Goal: Task Accomplishment & Management: Manage account settings

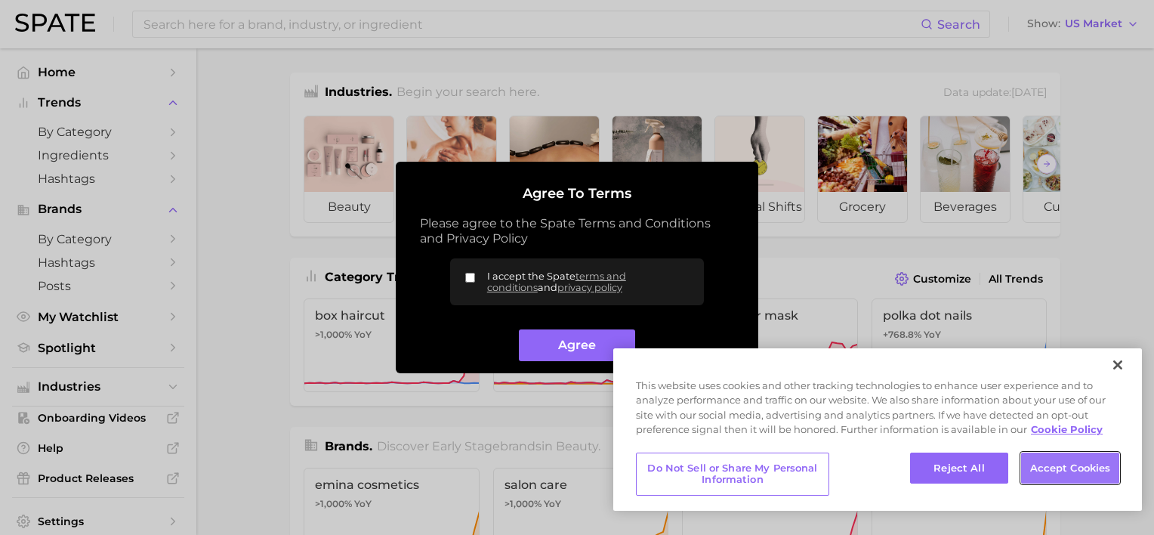
click at [1052, 464] on button "Accept Cookies" at bounding box center [1070, 469] width 98 height 32
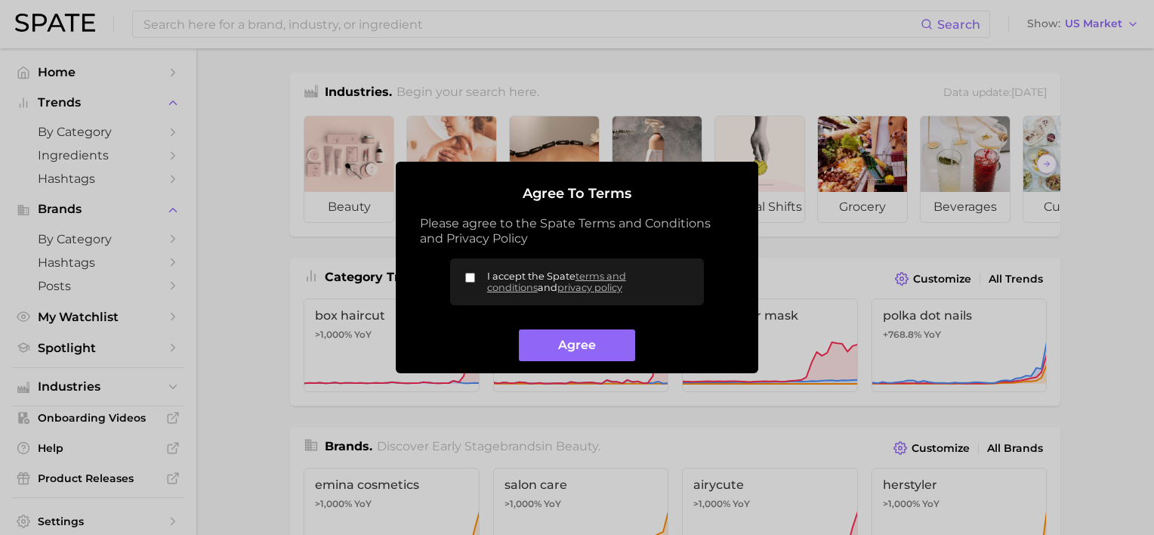
drag, startPoint x: 538, startPoint y: 345, endPoint x: 455, endPoint y: 359, distance: 84.2
click at [455, 362] on div "Agree to Terms Please agree to the Spate Terms and Conditions and Privacy Polic…" at bounding box center [577, 268] width 363 height 212
click at [465, 277] on label "I accept the Spate terms and conditions and privacy policy" at bounding box center [577, 281] width 254 height 47
click at [465, 277] on input "I accept the Spate terms and conditions and privacy policy" at bounding box center [470, 278] width 10 height 10
checkbox input "true"
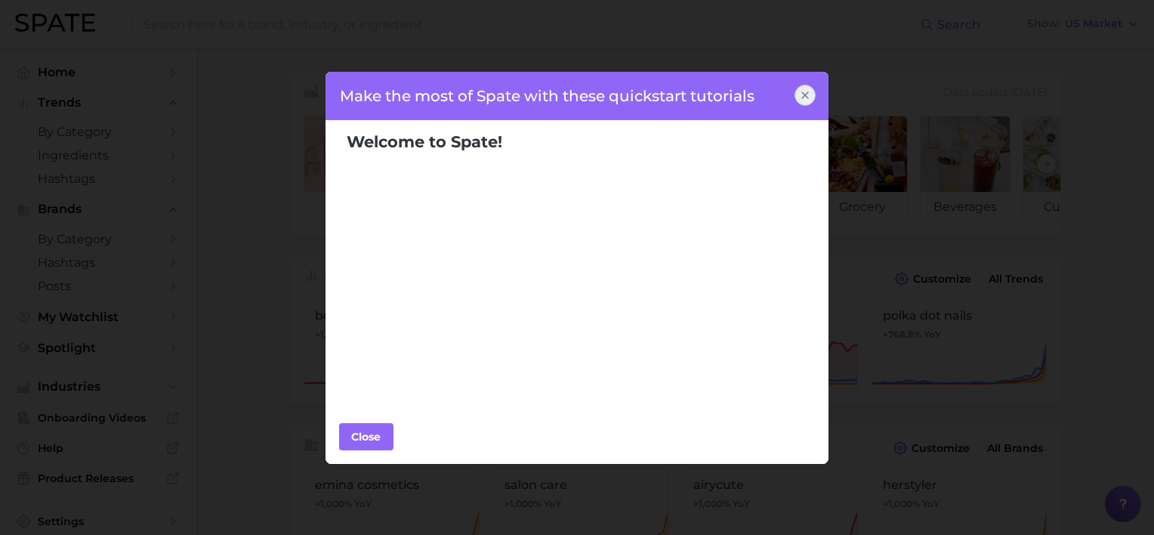
click at [807, 91] on icon at bounding box center [805, 95] width 12 height 12
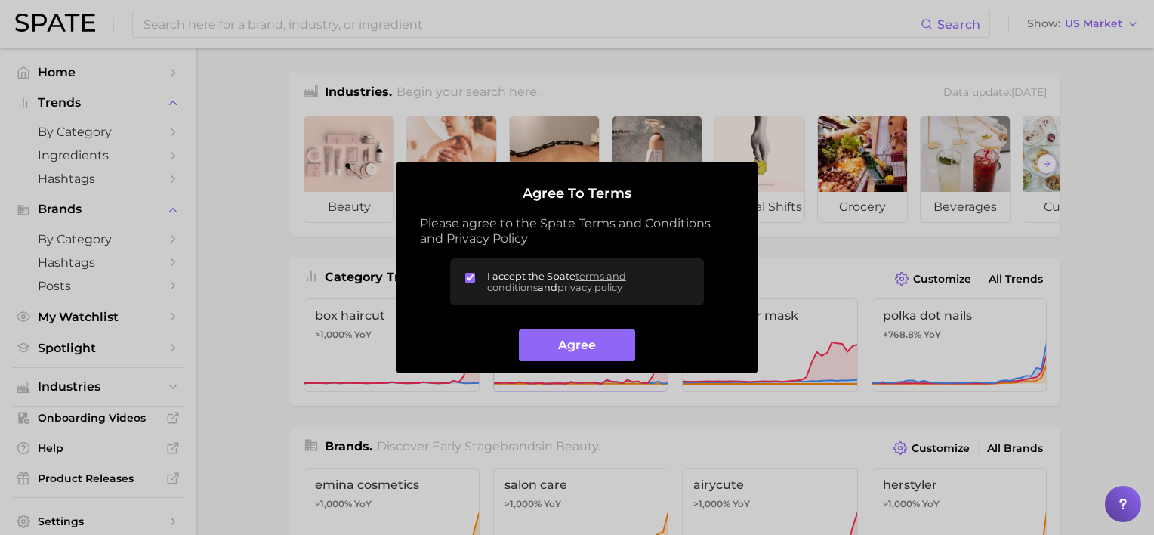
click at [564, 347] on button "Agree" at bounding box center [577, 345] width 116 height 32
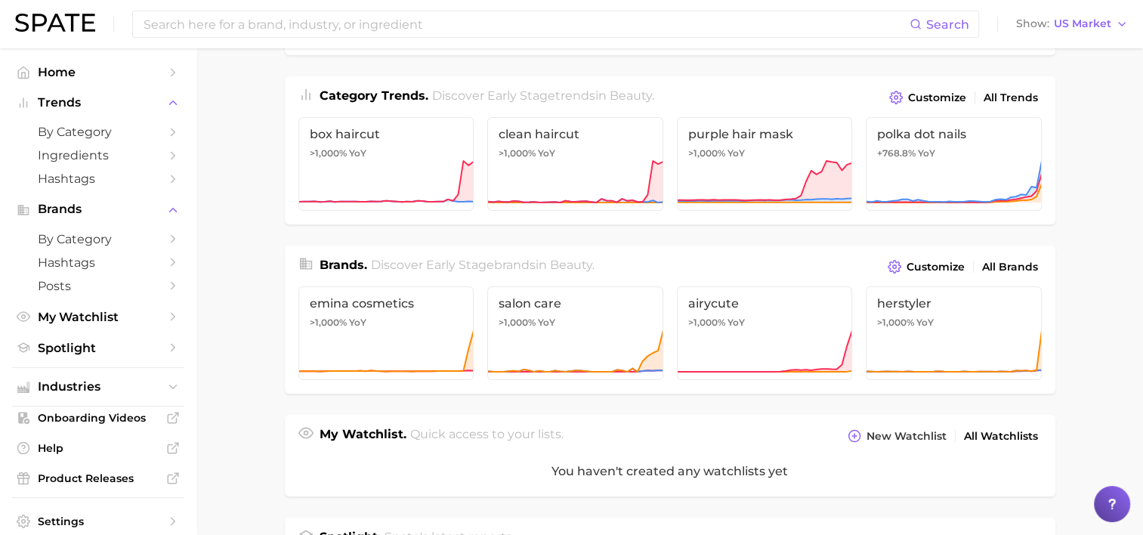
scroll to position [227, 0]
